Goal: Information Seeking & Learning: Learn about a topic

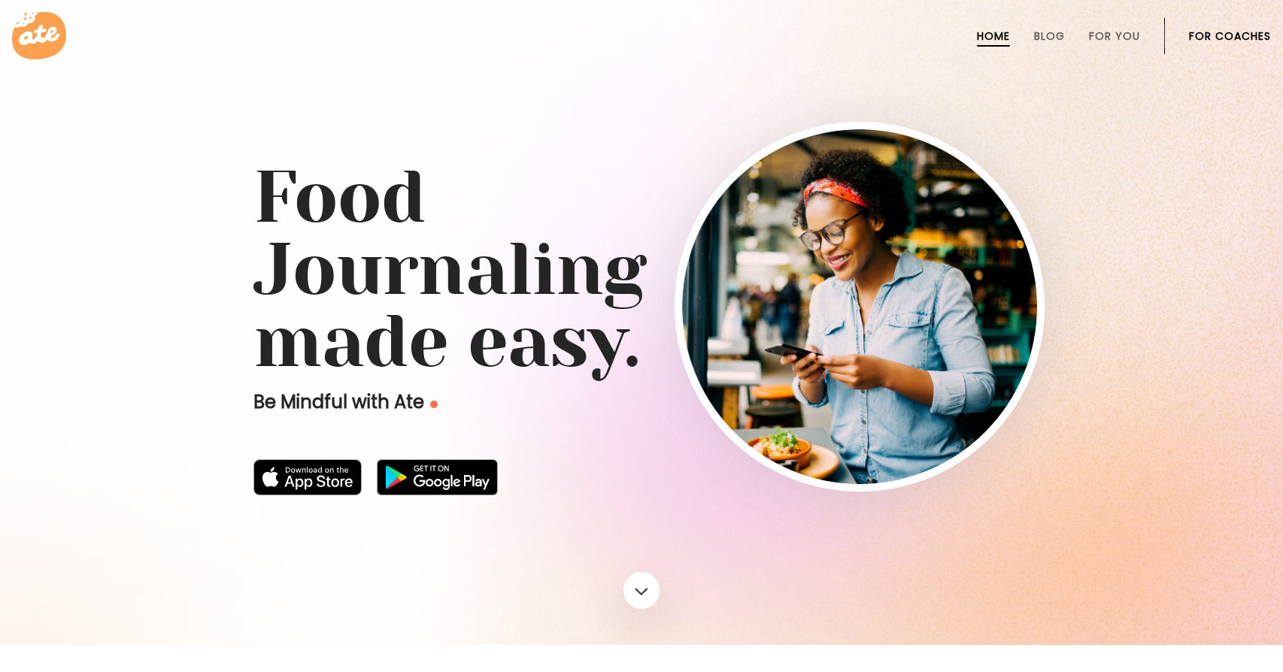
click at [1057, 26] on li "Blog" at bounding box center [1049, 36] width 31 height 36
click at [1057, 34] on link "Blog" at bounding box center [1049, 36] width 31 height 12
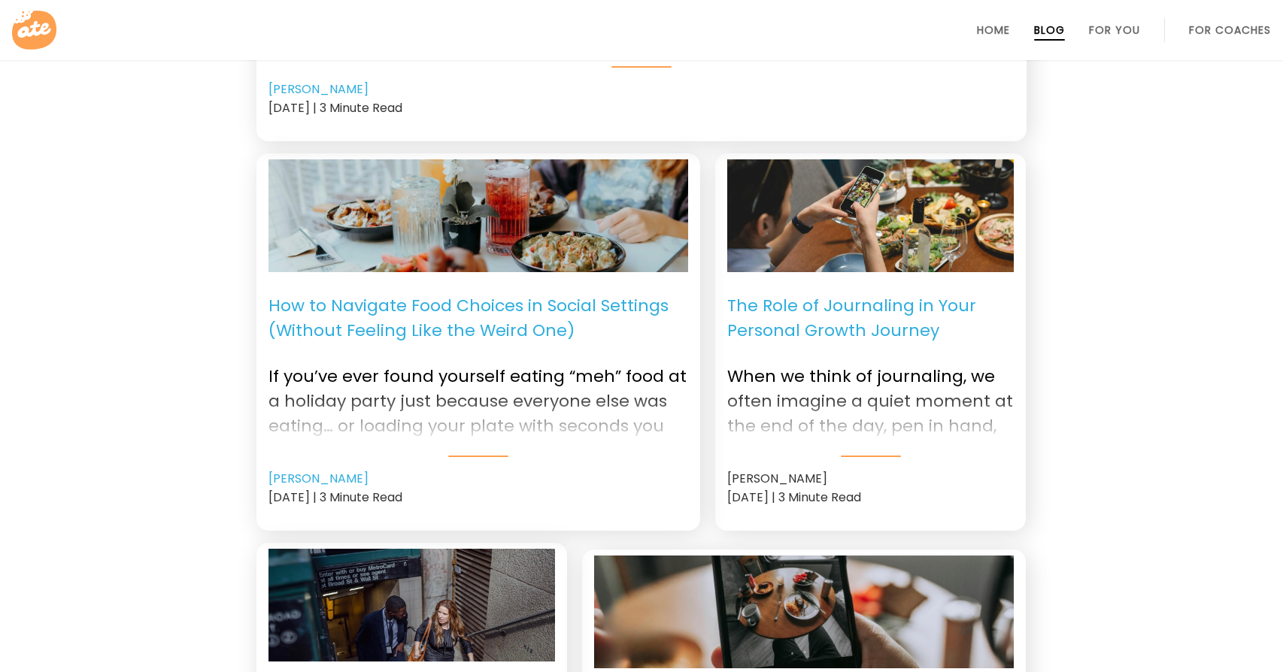
scroll to position [692, 0]
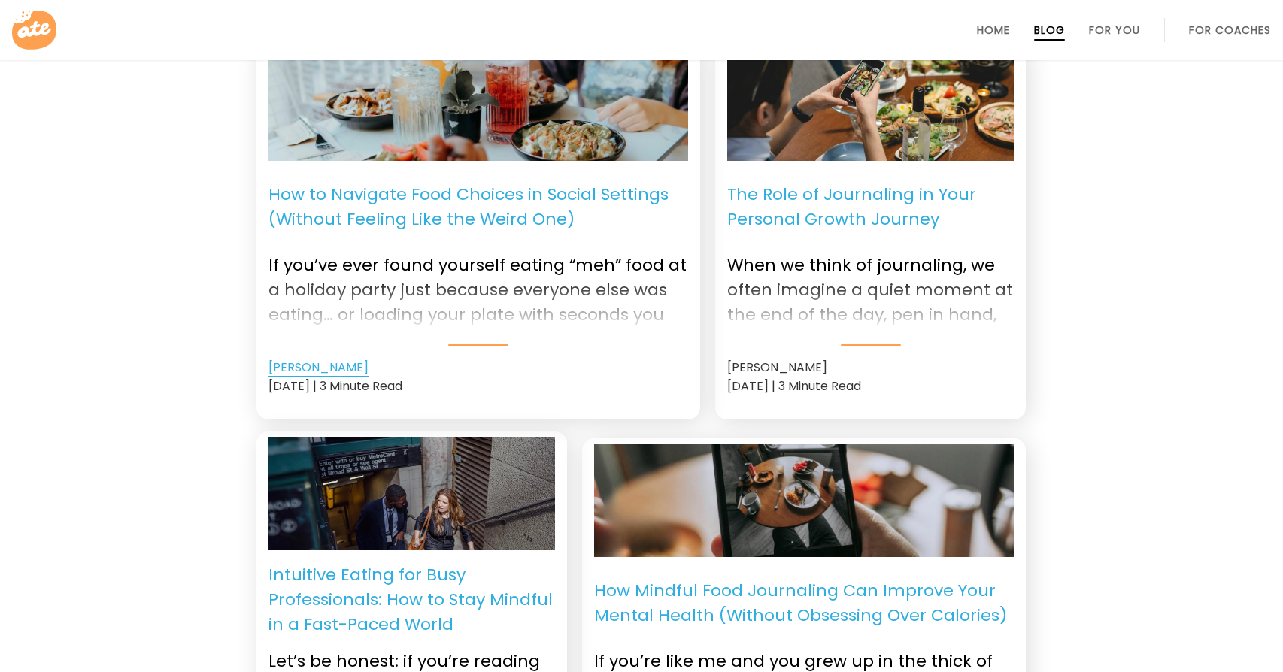
click at [329, 359] on link "[PERSON_NAME]" at bounding box center [318, 368] width 100 height 18
